Goal: Task Accomplishment & Management: Manage account settings

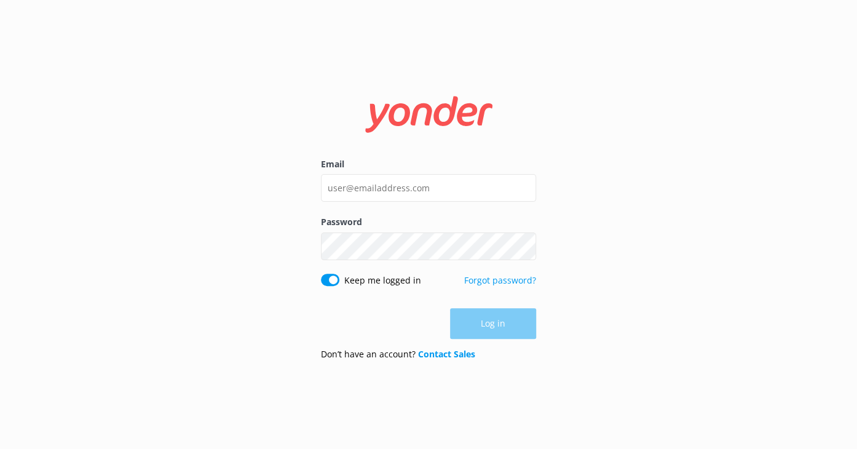
click at [376, 207] on div "Email" at bounding box center [428, 186] width 215 height 58
click at [368, 181] on input "Email" at bounding box center [428, 188] width 215 height 28
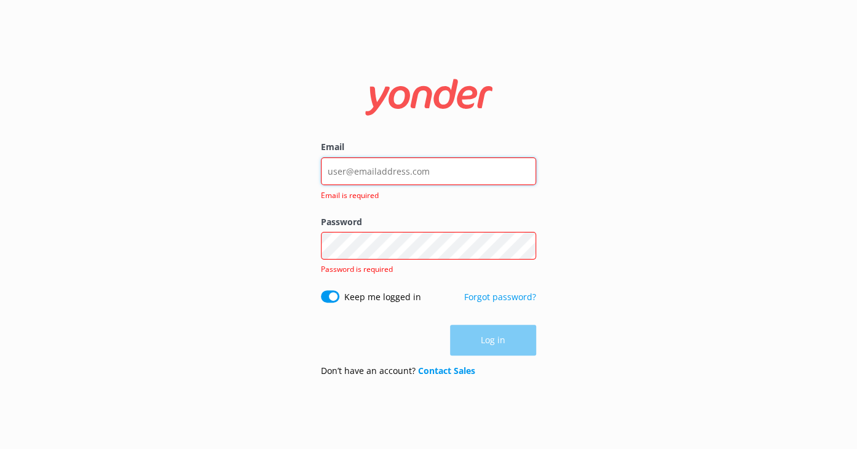
type input "[EMAIL_ADDRESS][DOMAIN_NAME]"
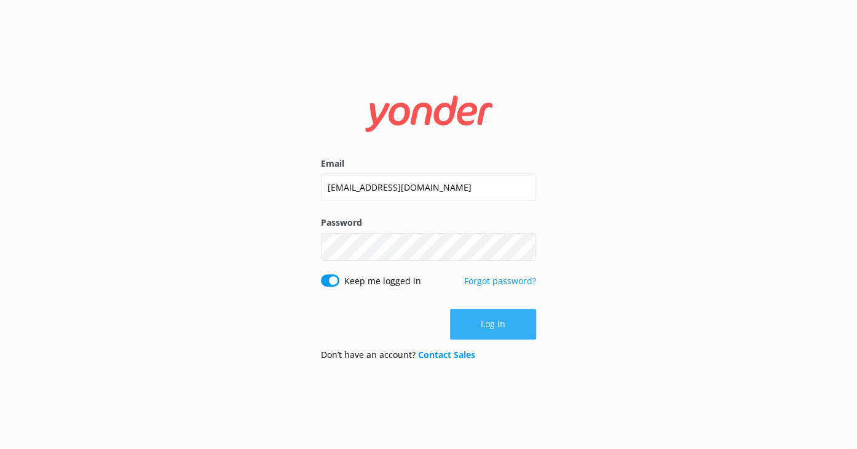
click at [473, 313] on button "Log in" at bounding box center [493, 324] width 86 height 31
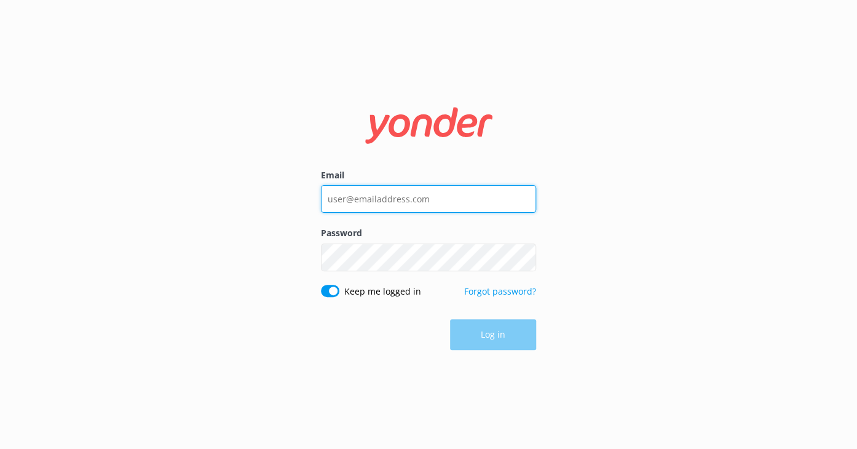
click at [360, 191] on input "Email" at bounding box center [428, 199] width 215 height 28
type input "[EMAIL_ADDRESS][DOMAIN_NAME]"
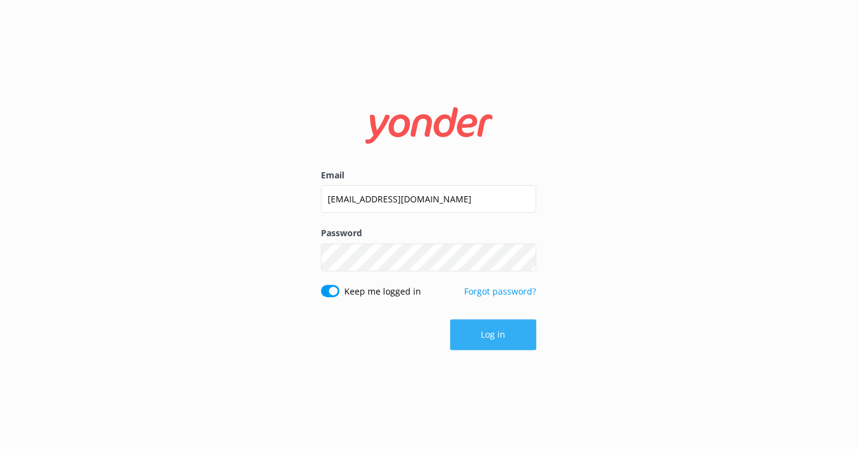
click at [474, 340] on button "Log in" at bounding box center [493, 334] width 86 height 31
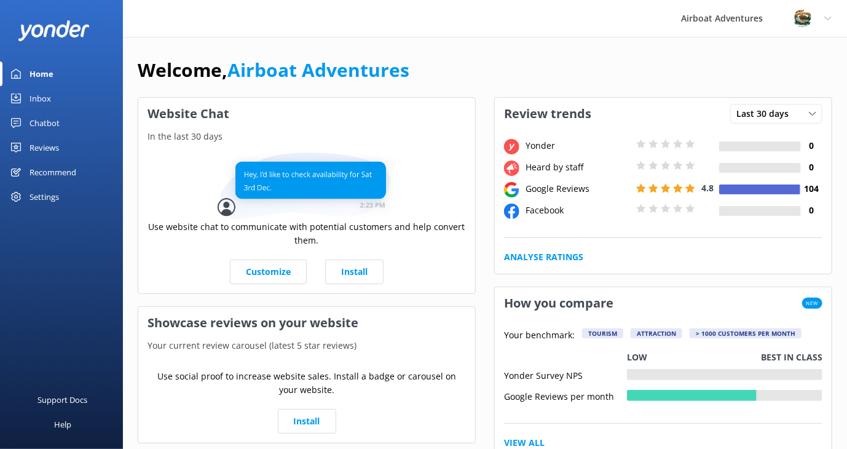
click at [50, 144] on div "Reviews" at bounding box center [45, 147] width 30 height 25
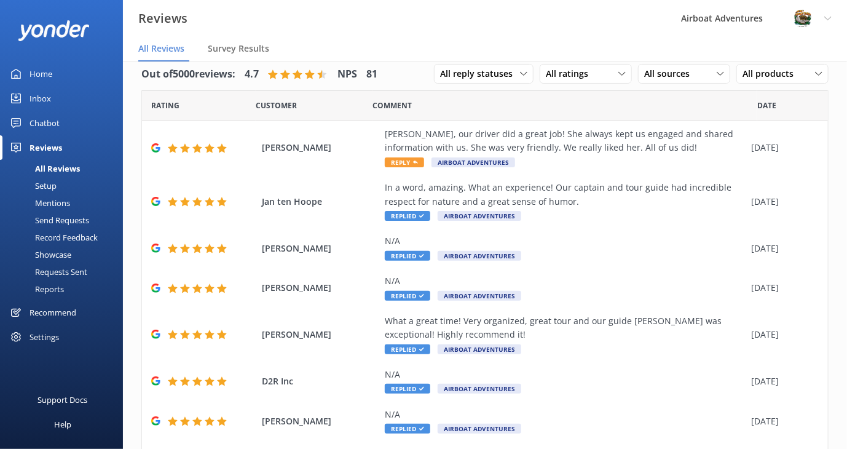
scroll to position [25, 0]
